Goal: Check status: Check status

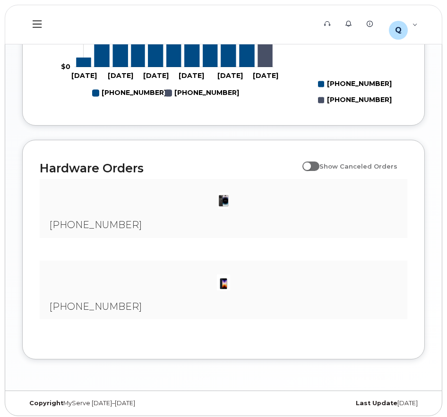
scroll to position [525, 0]
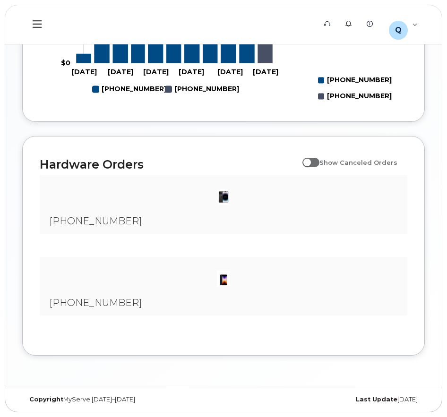
click at [223, 199] on img at bounding box center [223, 196] width 19 height 19
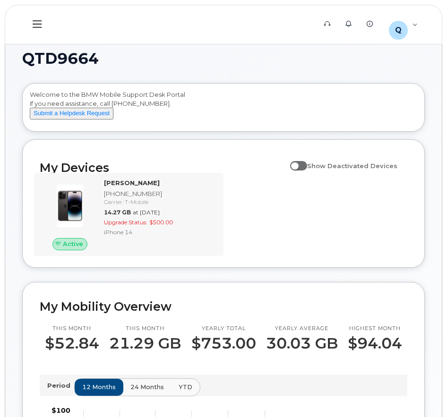
scroll to position [0, 0]
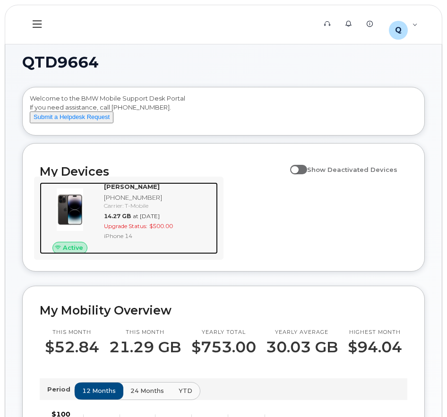
click at [202, 210] on div "Carrier: T-Mobile" at bounding box center [159, 206] width 110 height 8
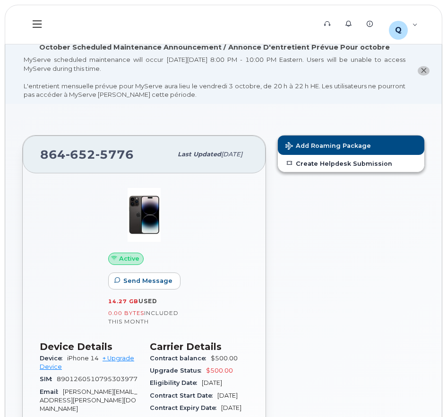
click at [424, 69] on icon "close notification" at bounding box center [423, 71] width 6 height 6
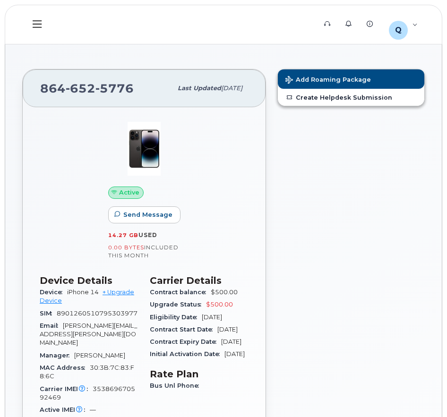
click at [31, 25] on button at bounding box center [37, 24] width 30 height 27
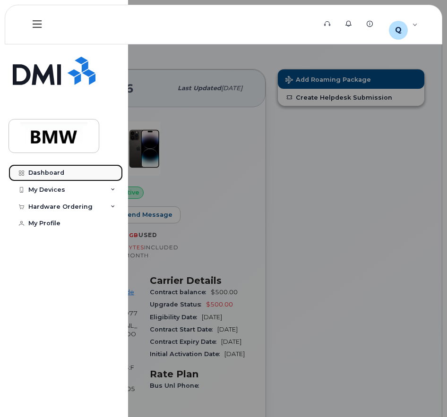
click at [49, 173] on div "Dashboard" at bounding box center [46, 173] width 36 height 8
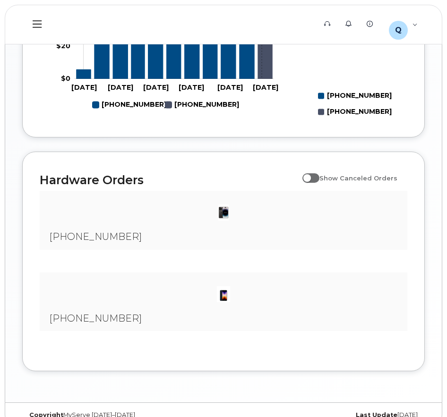
scroll to position [519, 0]
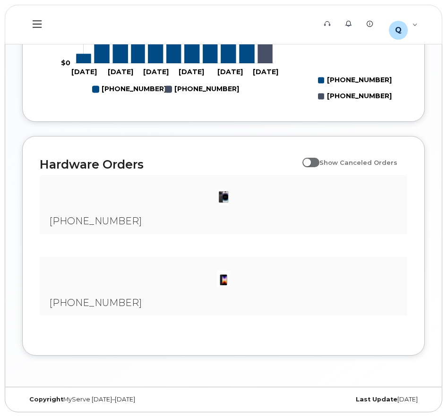
click at [351, 102] on rect "Legend" at bounding box center [349, 96] width 63 height 16
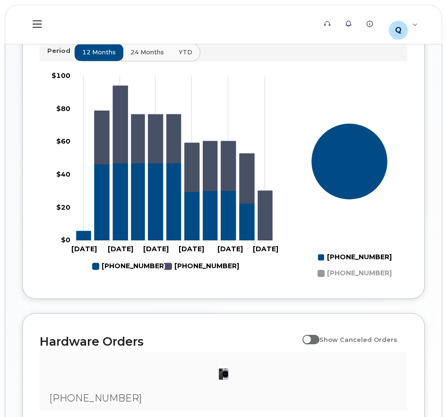
scroll to position [331, 0]
